Goal: Information Seeking & Learning: Learn about a topic

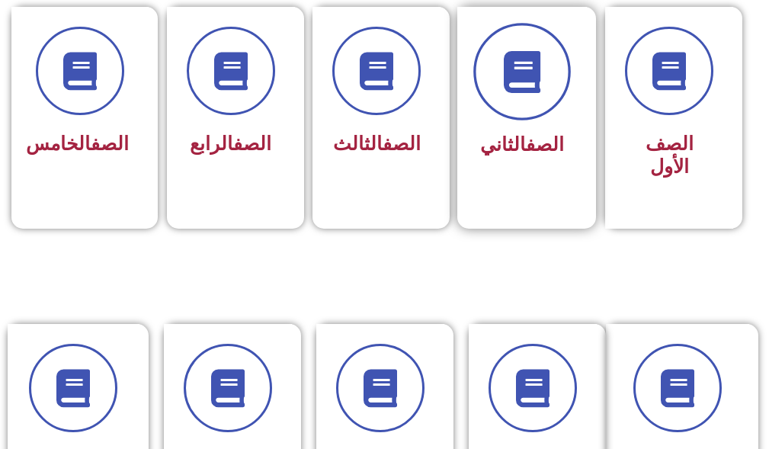
scroll to position [534, 0]
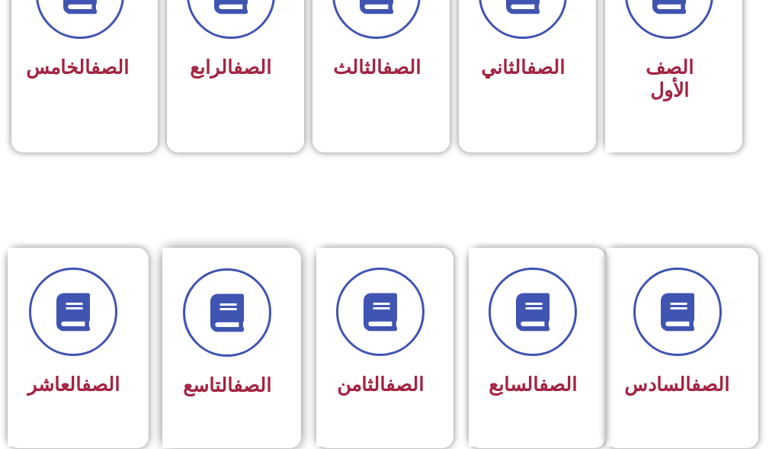
click at [227, 415] on div "الصف التاسع" at bounding box center [227, 348] width 130 height 201
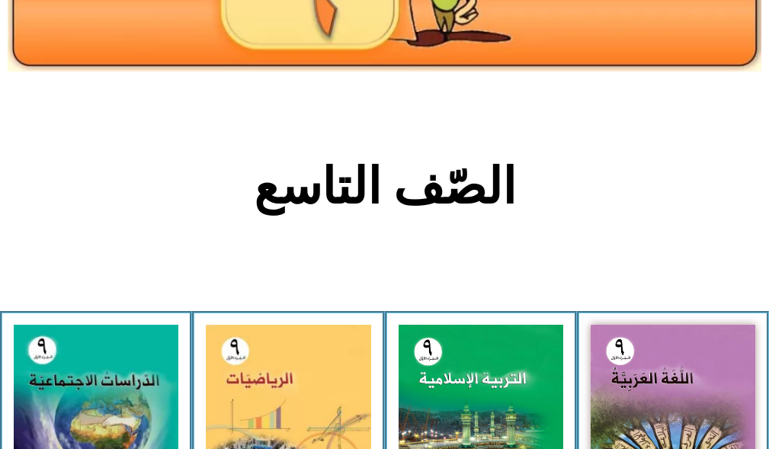
scroll to position [229, 0]
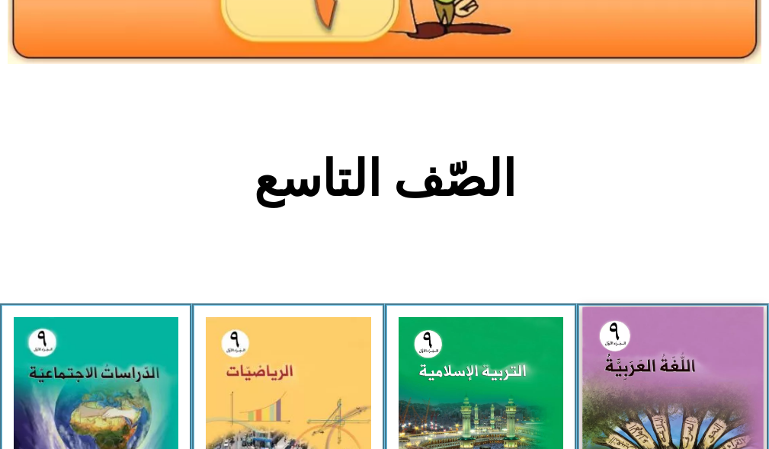
click at [652, 371] on img at bounding box center [673, 419] width 181 height 225
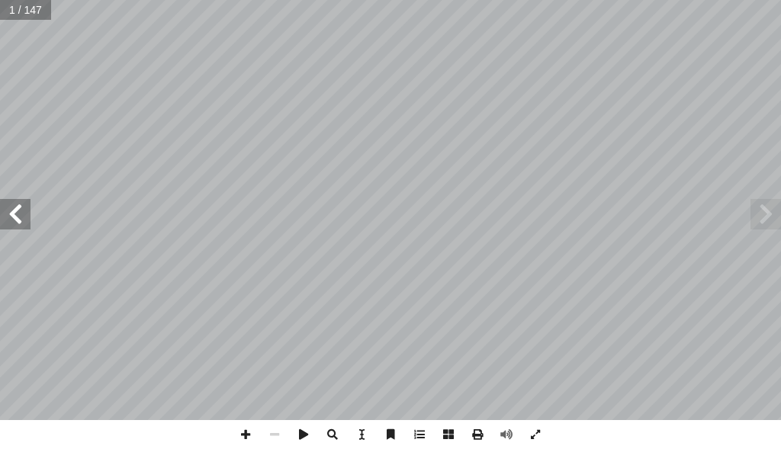
click at [6, 216] on span at bounding box center [15, 214] width 30 height 30
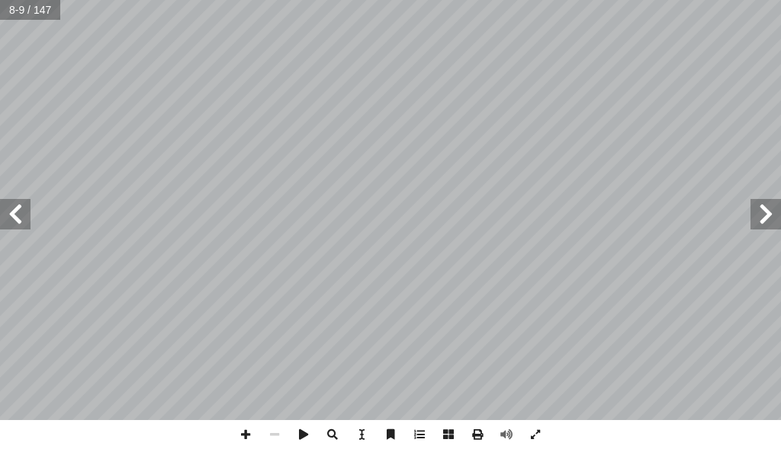
click at [6, 216] on span at bounding box center [15, 214] width 30 height 30
click at [430, 103] on html "الصفحة الرئيسية الصف الأول الصف الثاني الصف الثالث الصف الرابع الصف الخامس الصف…" at bounding box center [390, 51] width 781 height 103
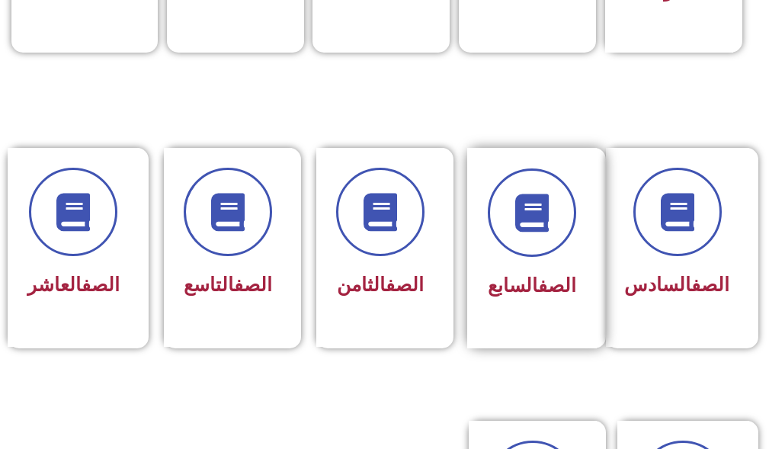
scroll to position [686, 0]
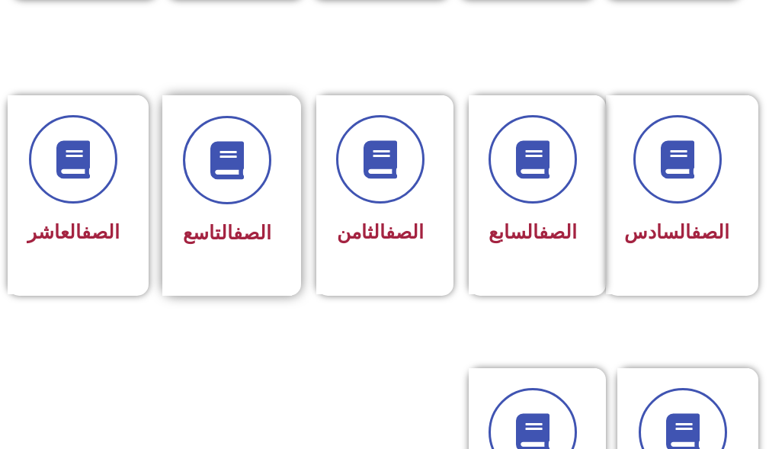
click at [228, 214] on div "الصف التاسع" at bounding box center [227, 184] width 88 height 136
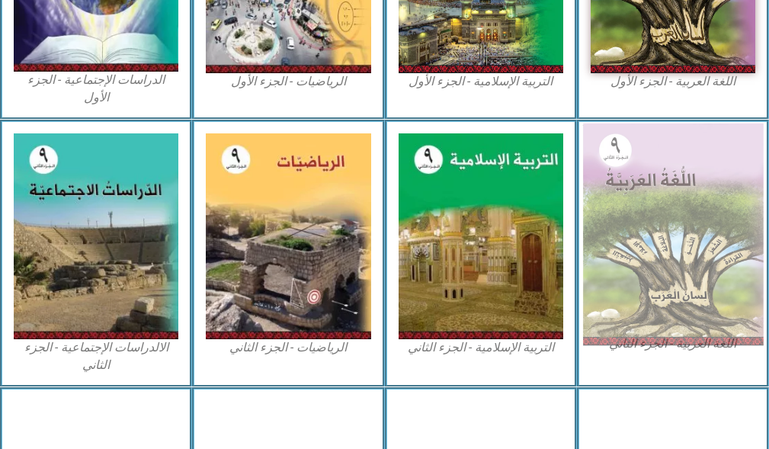
scroll to position [534, 0]
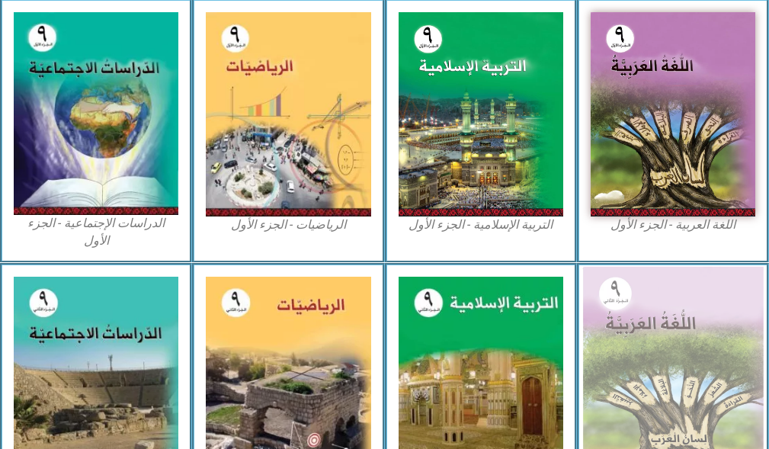
click at [639, 105] on img at bounding box center [673, 114] width 165 height 204
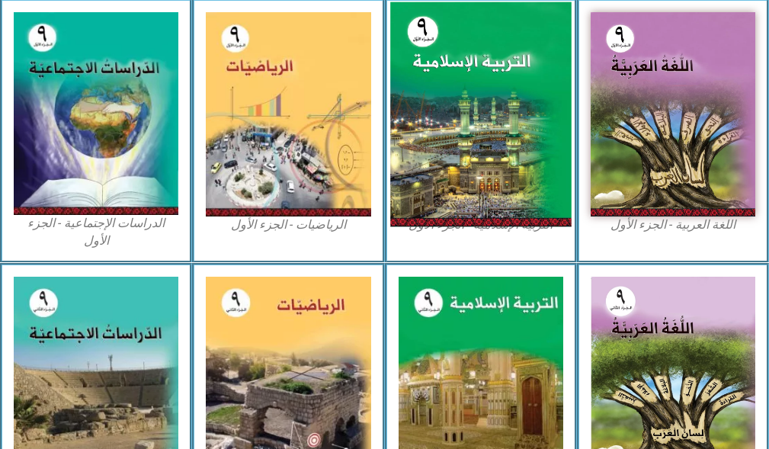
click at [466, 72] on img at bounding box center [480, 114] width 181 height 225
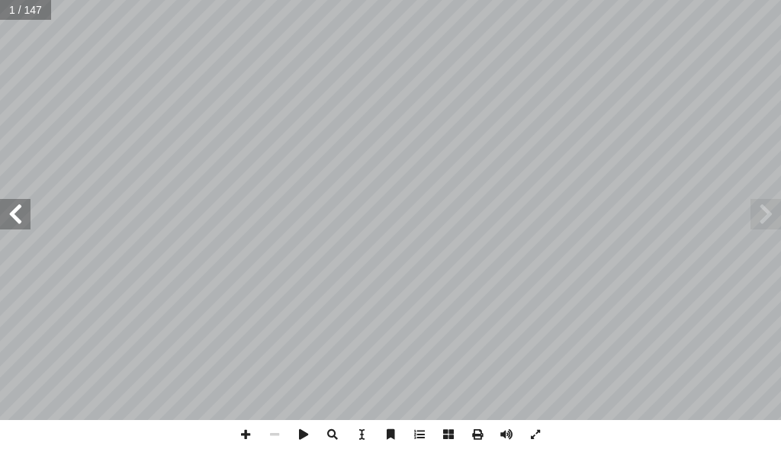
click at [762, 207] on span at bounding box center [765, 214] width 30 height 30
click at [18, 213] on span at bounding box center [15, 214] width 30 height 30
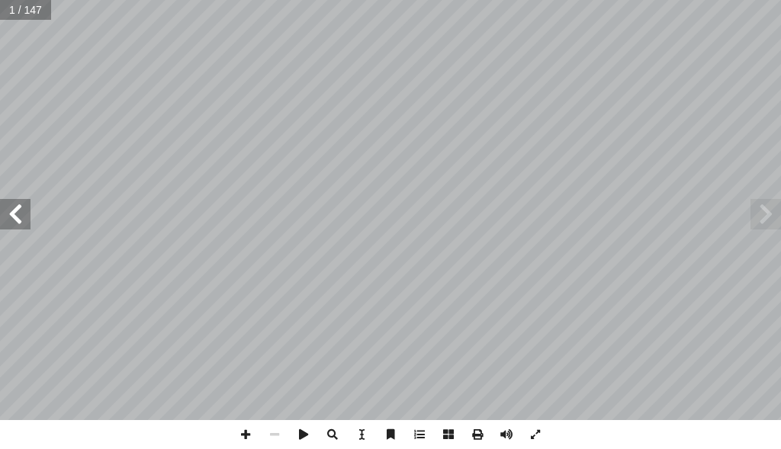
click at [18, 213] on span at bounding box center [15, 214] width 30 height 30
click at [18, 212] on span at bounding box center [15, 214] width 30 height 30
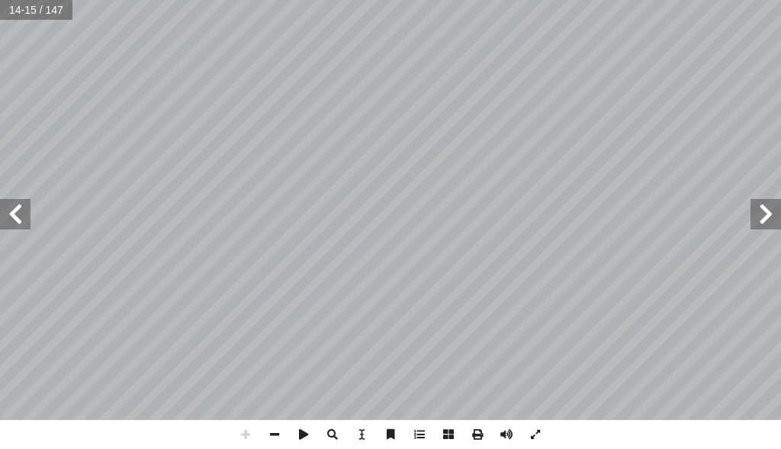
click at [323, 103] on html "الصفحة الرئيسية الصف الأول الصف الثاني الصف الثالث الصف الرابع الصف الخامس الصف…" at bounding box center [390, 51] width 781 height 103
click at [274, 429] on span at bounding box center [274, 434] width 29 height 29
click at [5, 226] on span at bounding box center [15, 214] width 30 height 30
click at [10, 219] on span at bounding box center [15, 214] width 30 height 30
click at [10, 218] on span at bounding box center [15, 214] width 30 height 30
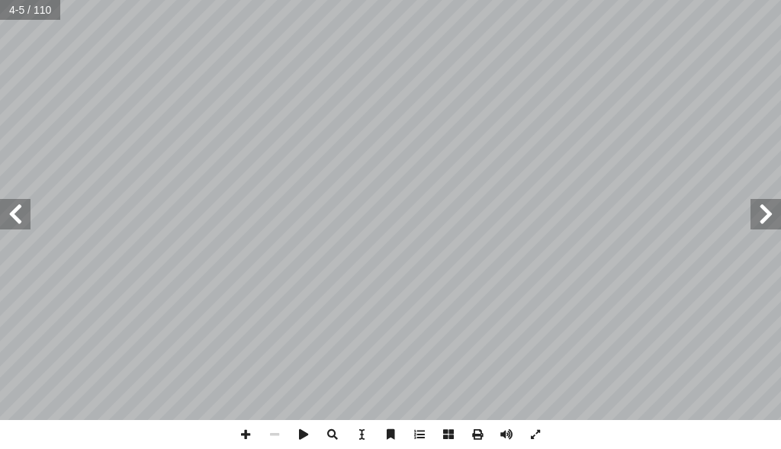
click at [10, 218] on span at bounding box center [15, 214] width 30 height 30
click at [535, 0] on html "الصفحة الرئيسية الصف الأول الصف الثاني الصف الثالث الصف الرابع الصف الخامس الصف…" at bounding box center [390, 51] width 781 height 103
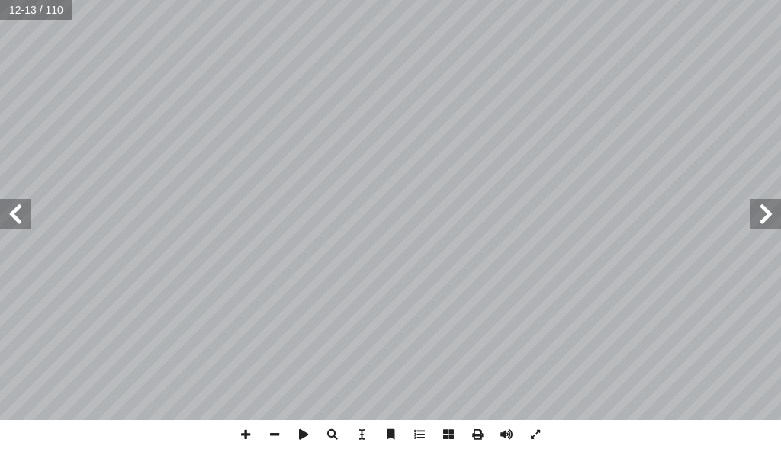
click at [449, 103] on html "الصفحة الرئيسية الصف الأول الصف الثاني الصف الثالث الصف الرابع الصف الخامس الصف…" at bounding box center [390, 51] width 781 height 103
click at [9, 217] on span at bounding box center [15, 214] width 30 height 30
click at [737, 103] on html "الصفحة الرئيسية الصف الأول الصف الثاني الصف الثالث الصف الرابع الصف الخامس الصف…" at bounding box center [390, 51] width 781 height 103
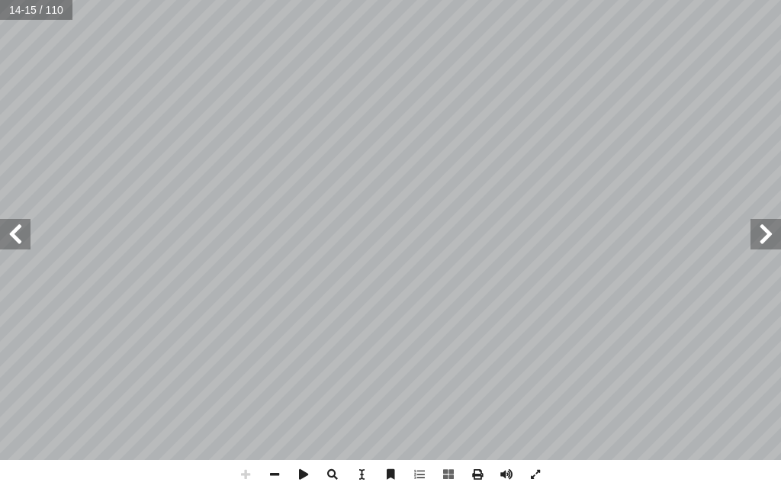
click at [356, 0] on html "الصفحة الرئيسية الصف الأول الصف الثاني الصف الثالث الصف الرابع الصف الخامس الصف…" at bounding box center [390, 51] width 781 height 103
click at [438, 448] on div "١٠ درين على: � ن يكونوا ق أ ا ية الدرس � ع من الطلبة بعد نه ّ توق ُ : ي ُ هداف …" at bounding box center [390, 244] width 781 height 489
click at [666, 448] on div "١٠ درين على: � ن يكونوا ق أ ا ية الدرس � ع من الطلبة بعد نه ّ توق ُ : ي ُ هداف …" at bounding box center [390, 244] width 781 height 489
click at [464, 103] on html "الصفحة الرئيسية الصف الأول الصف الثاني الصف الثالث الصف الرابع الصف الخامس الصف…" at bounding box center [390, 51] width 781 height 103
click at [775, 103] on html "الصفحة الرئيسية الصف الأول الصف الثاني الصف الثالث الصف الرابع الصف الخامس الصف…" at bounding box center [390, 51] width 781 height 103
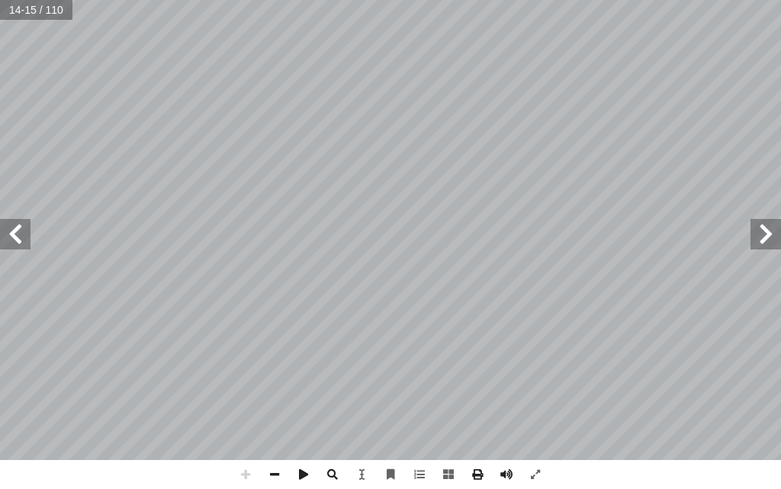
click at [637, 103] on html "الصفحة الرئيسية الصف الأول الصف الثاني الصف الثالث الصف الرابع الصف الخامس الصف…" at bounding box center [390, 51] width 781 height 103
click at [358, 448] on div "١٠ درين على: � ن يكونوا ق أ ا ية الدرس � ع من الطلبة بعد نه ّ توق ُ : ي ُ هداف …" at bounding box center [390, 244] width 781 height 489
